Goal: Task Accomplishment & Management: Manage account settings

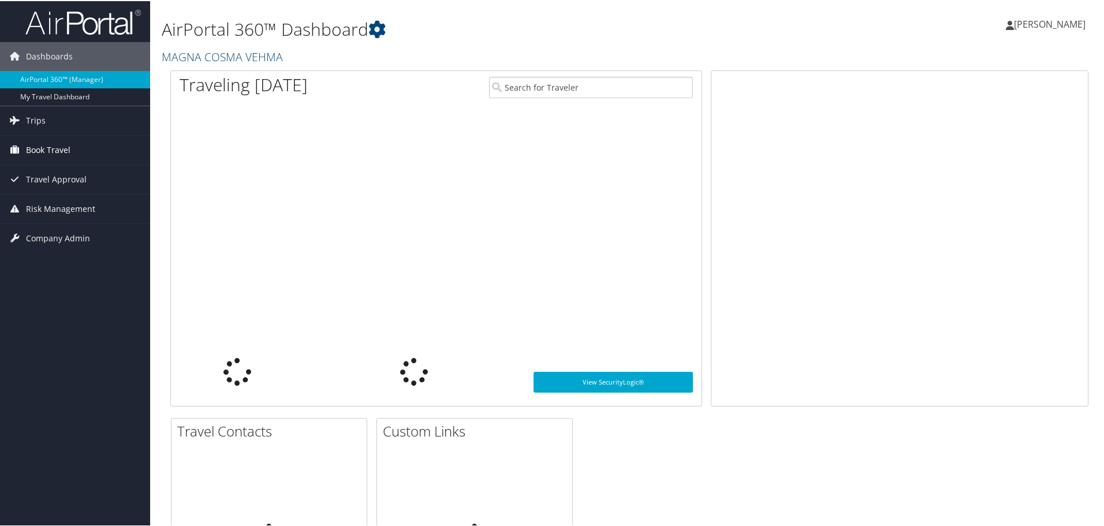
click at [44, 144] on span "Book Travel" at bounding box center [48, 149] width 44 height 29
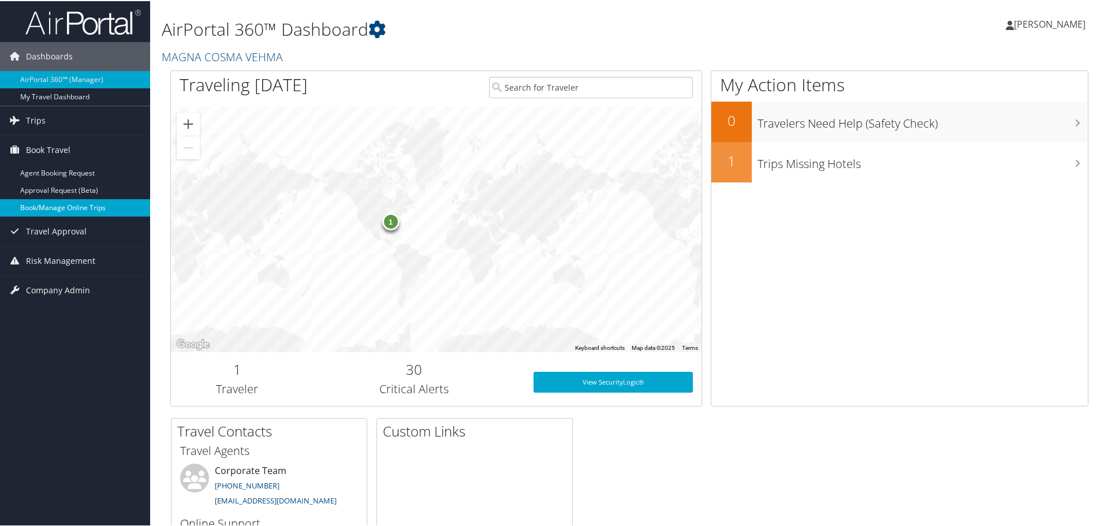
click at [79, 209] on link "Book/Manage Online Trips" at bounding box center [75, 206] width 150 height 17
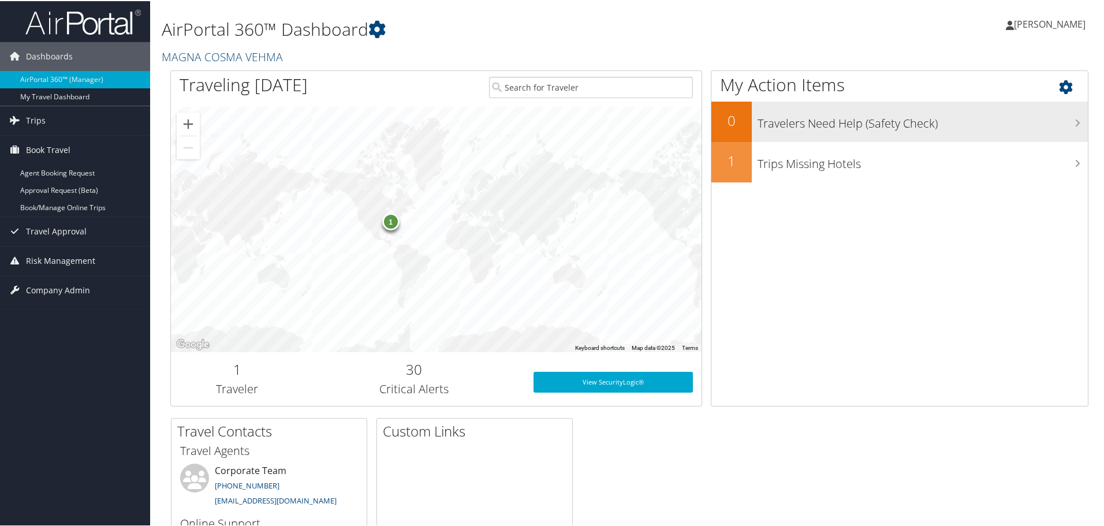
click at [777, 125] on h3 "Travelers Need Help (Safety Check)" at bounding box center [923, 120] width 330 height 22
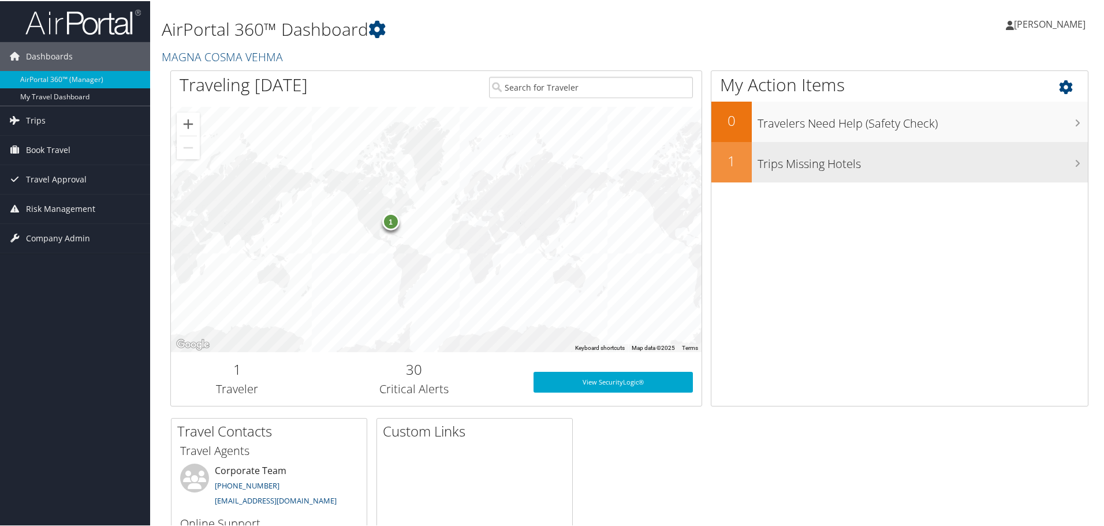
click at [813, 158] on h3 "Trips Missing Hotels" at bounding box center [923, 160] width 330 height 22
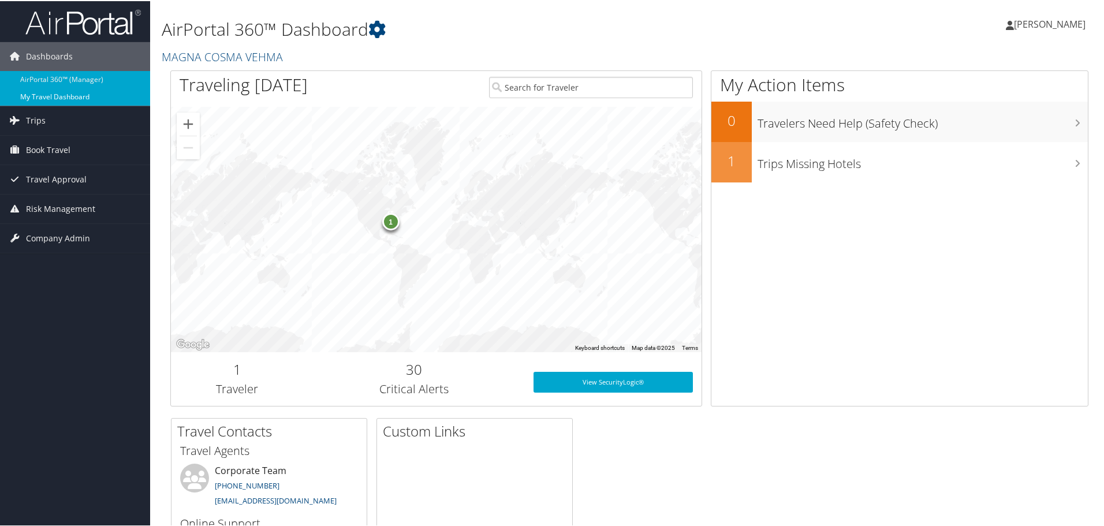
click at [80, 94] on link "My Travel Dashboard" at bounding box center [75, 95] width 150 height 17
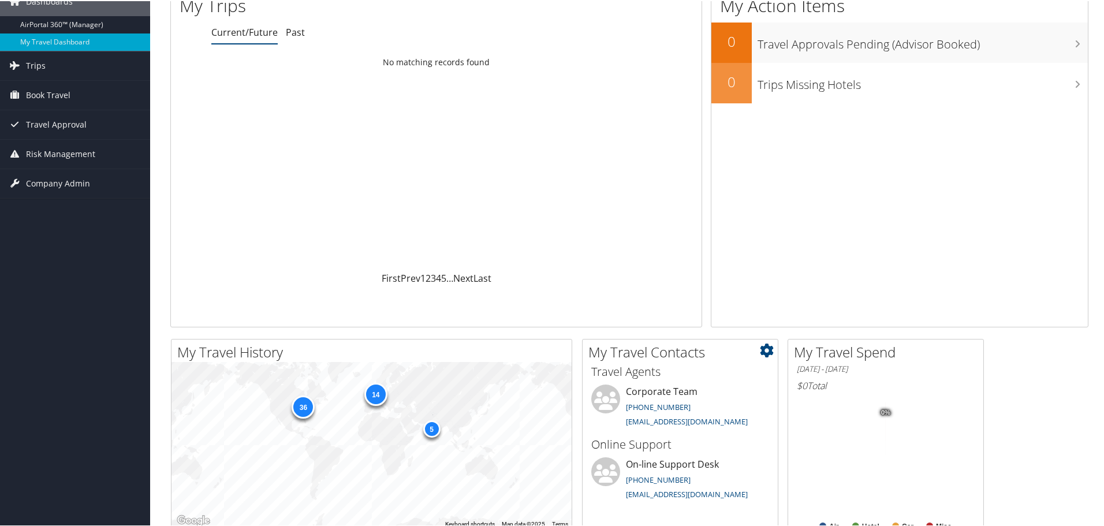
scroll to position [115, 0]
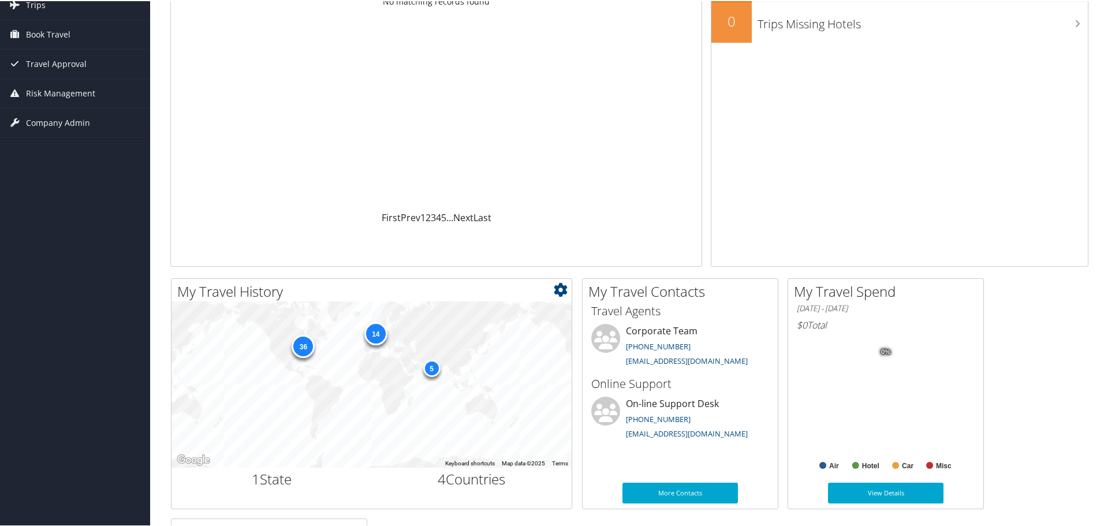
click at [304, 346] on div "36" at bounding box center [303, 344] width 23 height 23
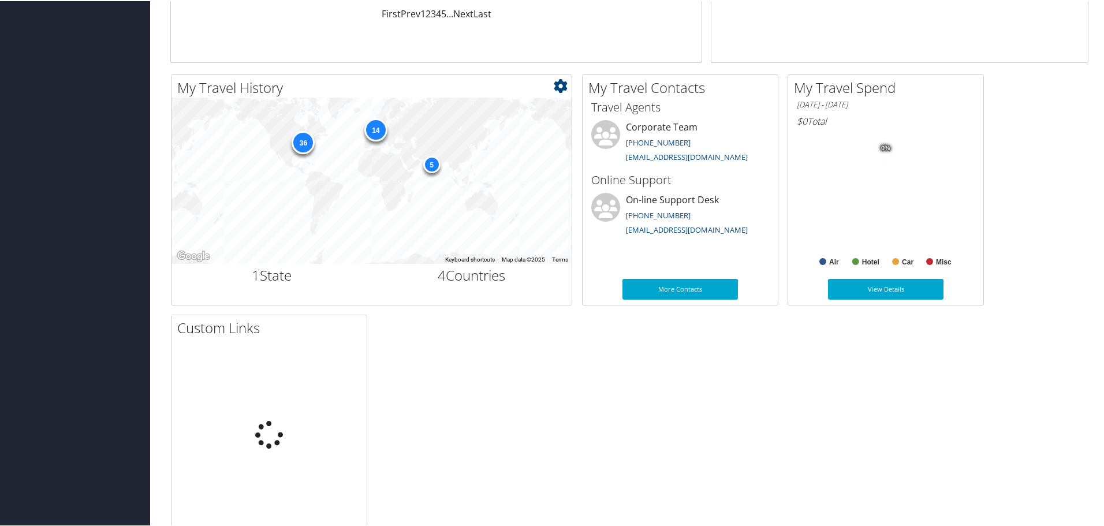
scroll to position [346, 0]
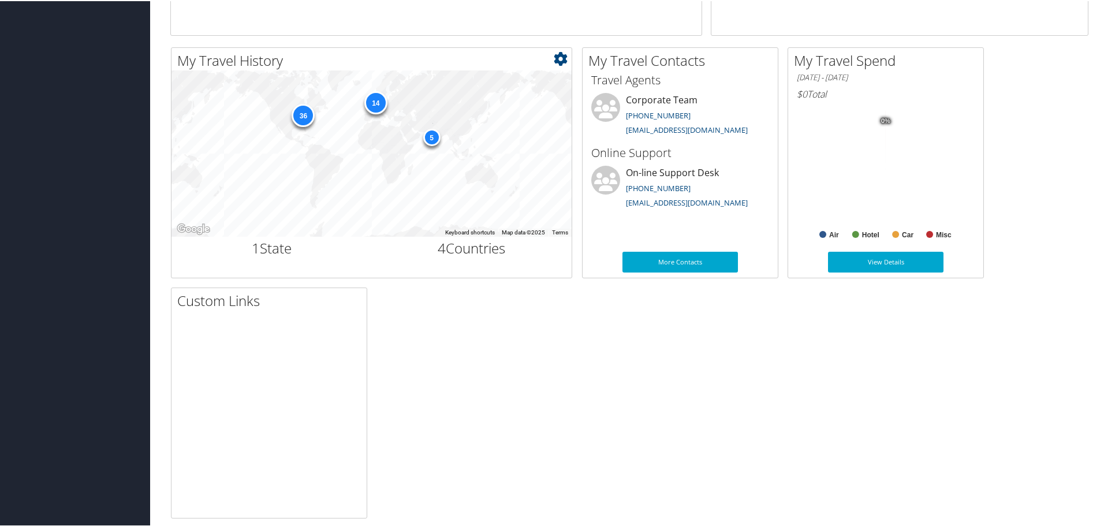
click at [372, 99] on div "14" at bounding box center [375, 101] width 23 height 23
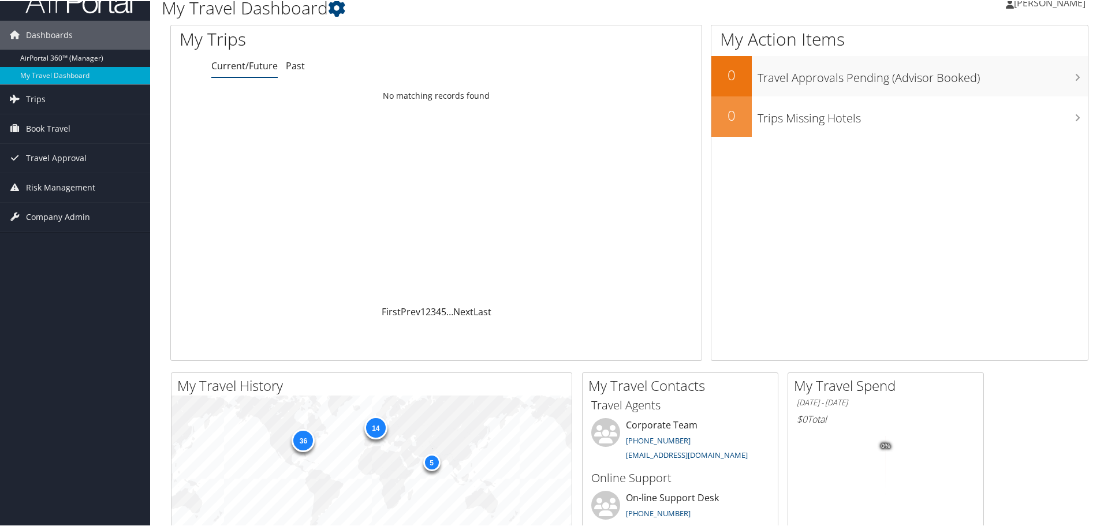
scroll to position [12, 0]
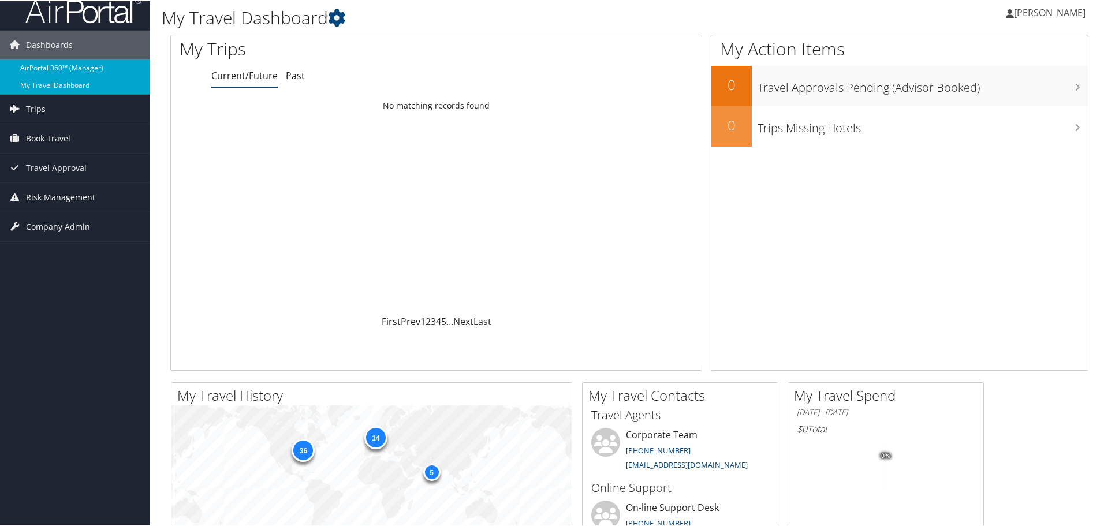
click at [29, 67] on link "AirPortal 360™ (Manager)" at bounding box center [75, 66] width 150 height 17
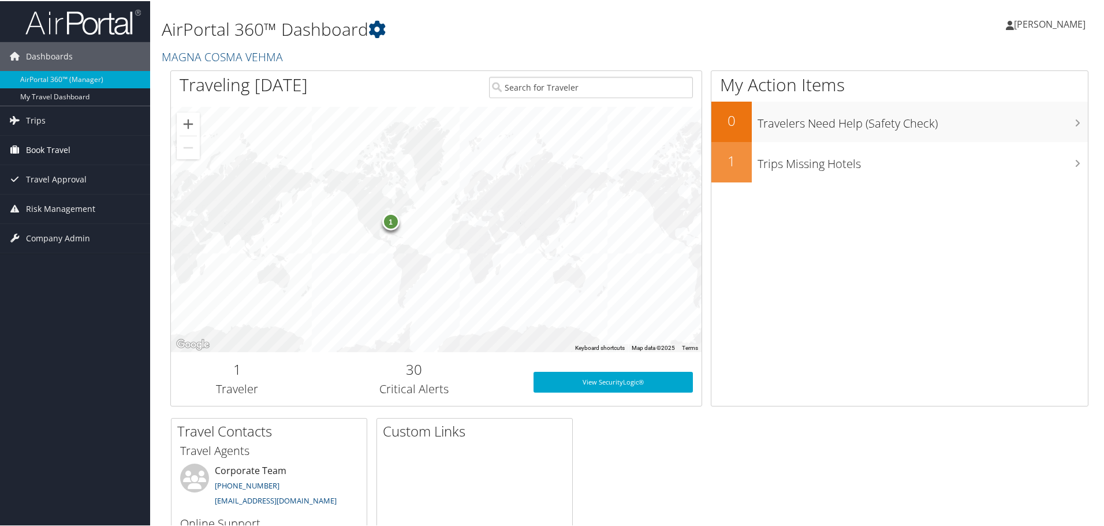
click at [55, 141] on span "Book Travel" at bounding box center [48, 149] width 44 height 29
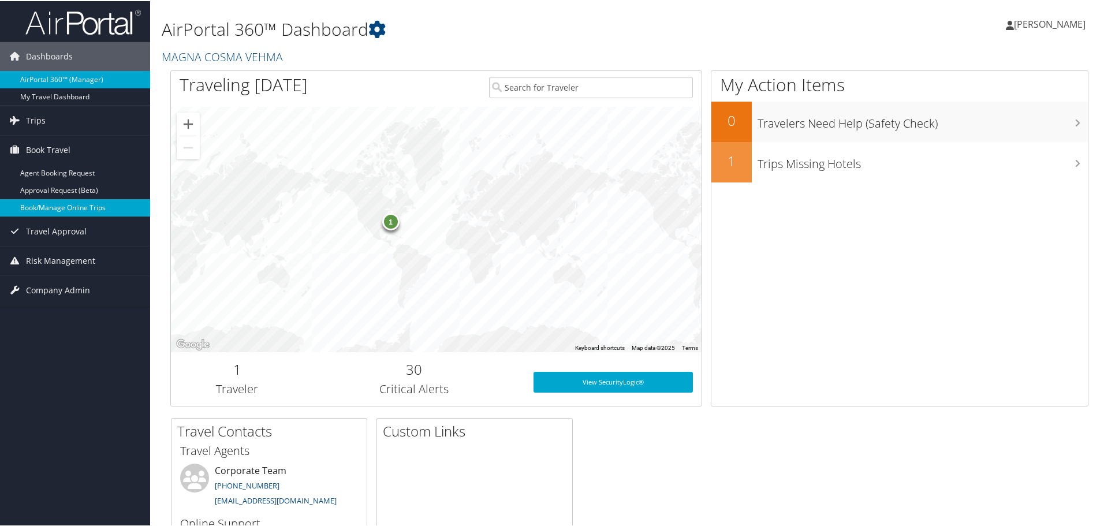
click at [91, 208] on link "Book/Manage Online Trips" at bounding box center [75, 206] width 150 height 17
click at [1047, 16] on link "[PERSON_NAME]" at bounding box center [1051, 23] width 91 height 35
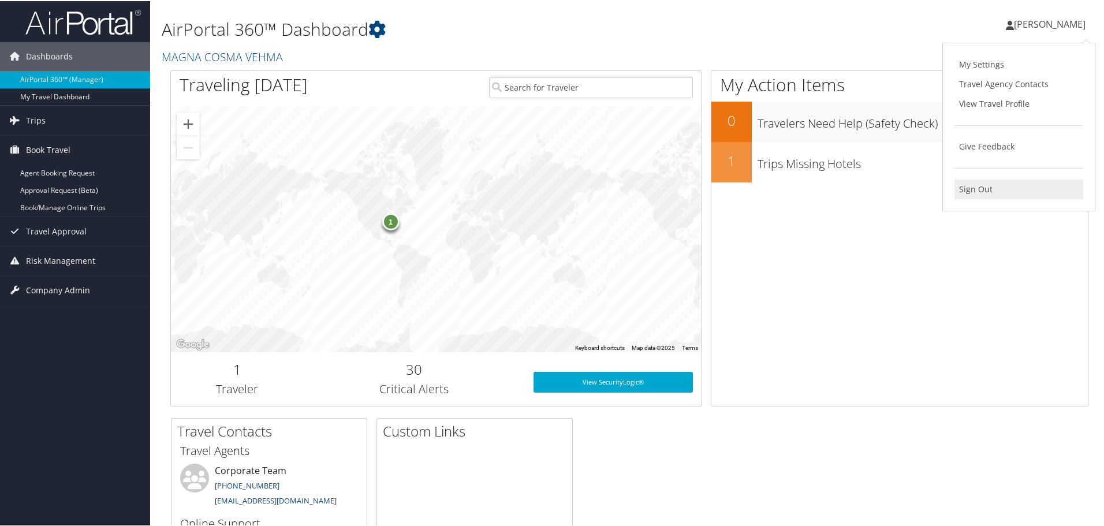
click at [968, 187] on link "Sign Out" at bounding box center [1019, 188] width 129 height 20
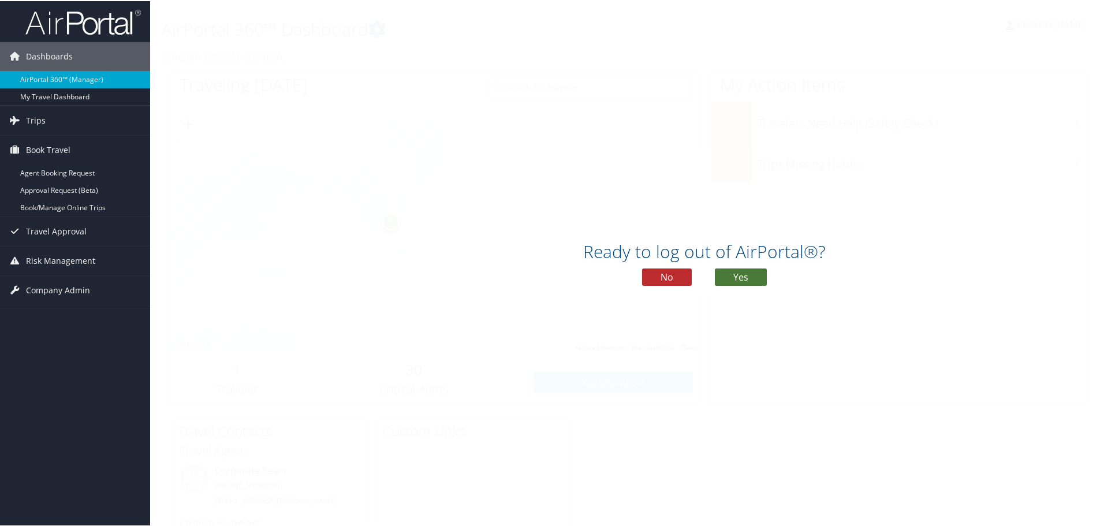
click at [732, 271] on button "Yes" at bounding box center [741, 275] width 52 height 17
